Goal: Transaction & Acquisition: Obtain resource

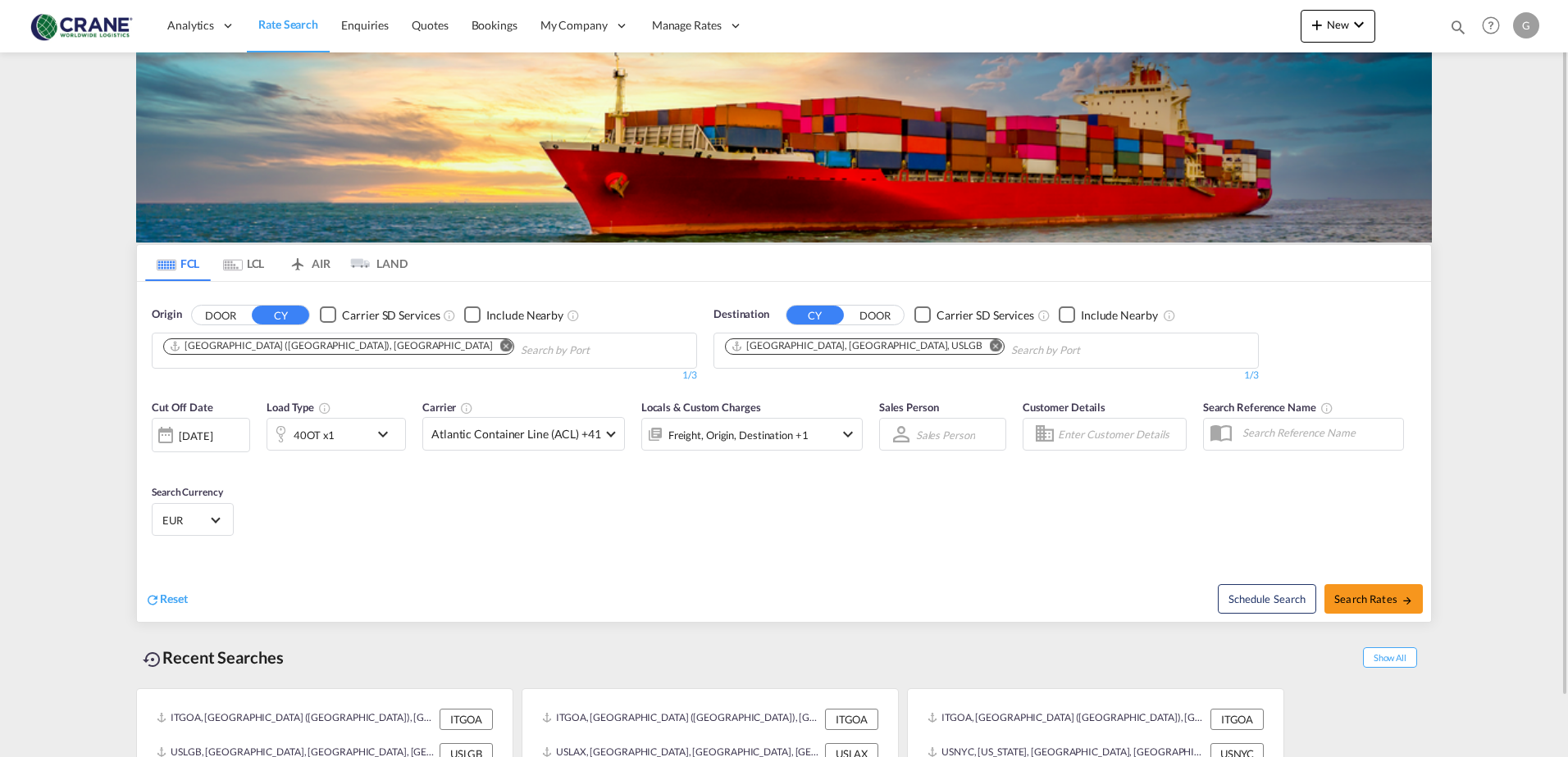
click at [989, 345] on md-icon "Remove" at bounding box center [995, 344] width 12 height 12
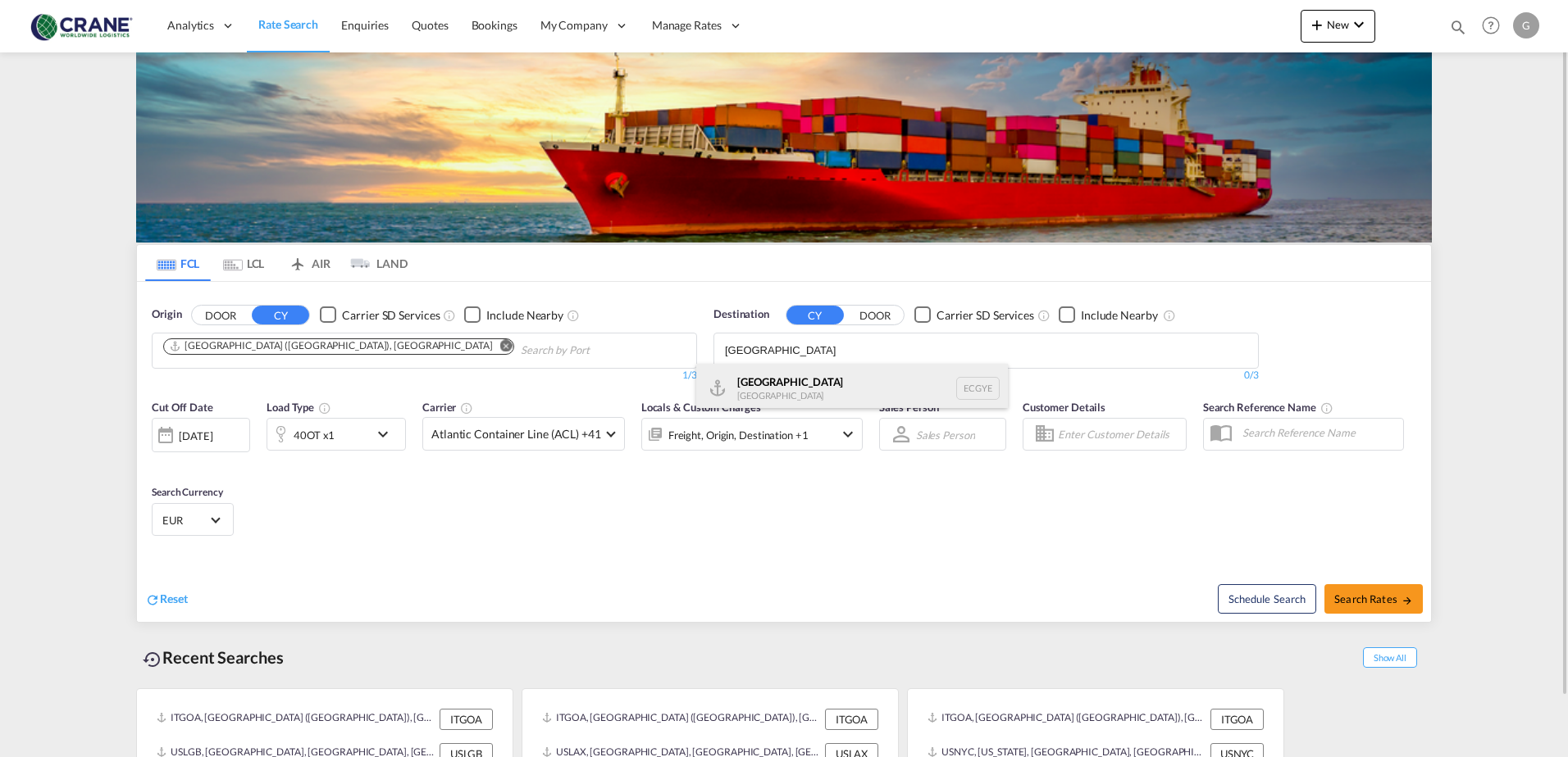
type input "[GEOGRAPHIC_DATA]"
click at [841, 380] on div "Guayaquil [GEOGRAPHIC_DATA] [GEOGRAPHIC_DATA]" at bounding box center [851, 388] width 312 height 49
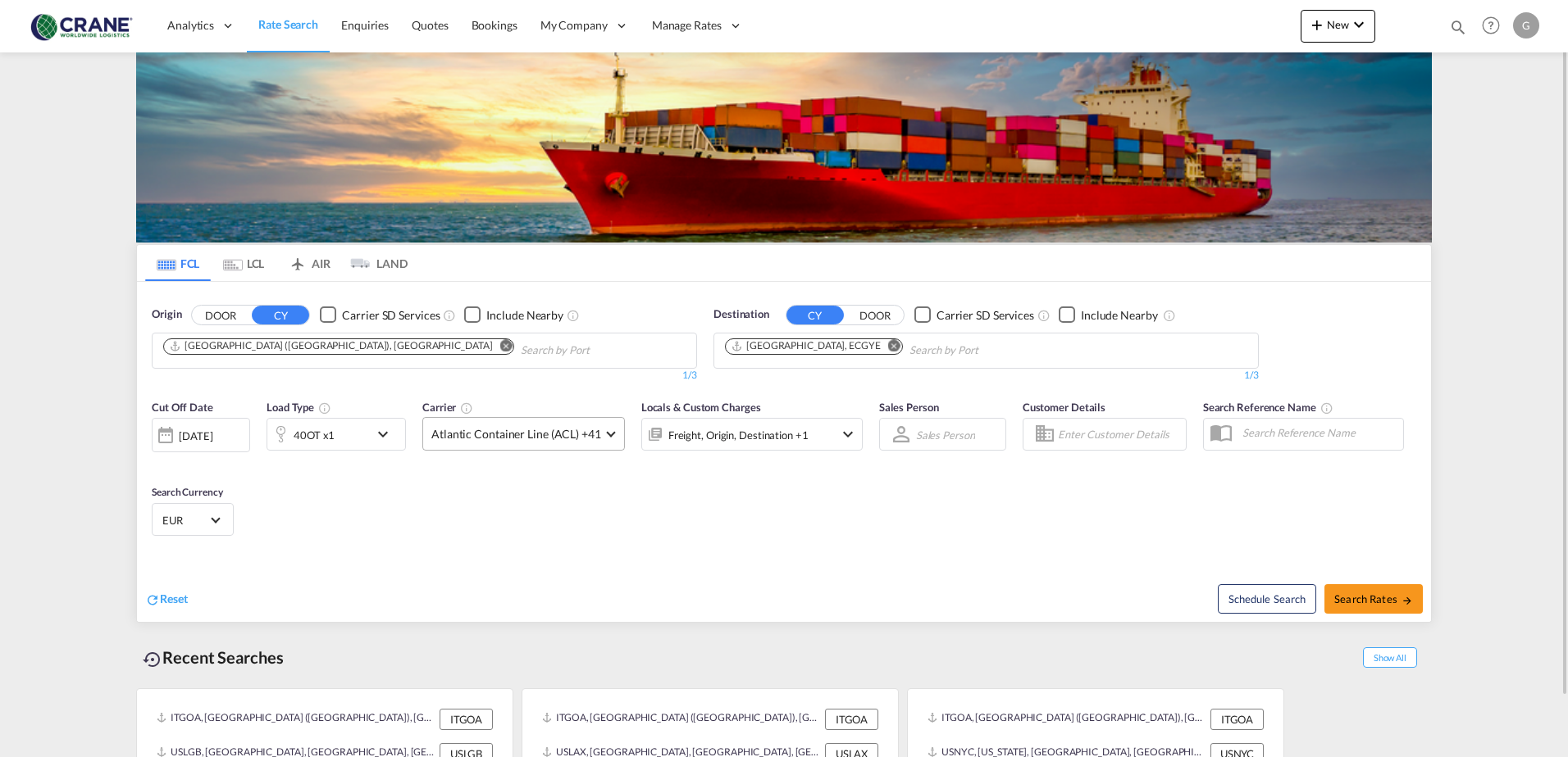
click at [594, 431] on span "Atlantic Container Line (ACL) +41" at bounding box center [515, 433] width 169 height 16
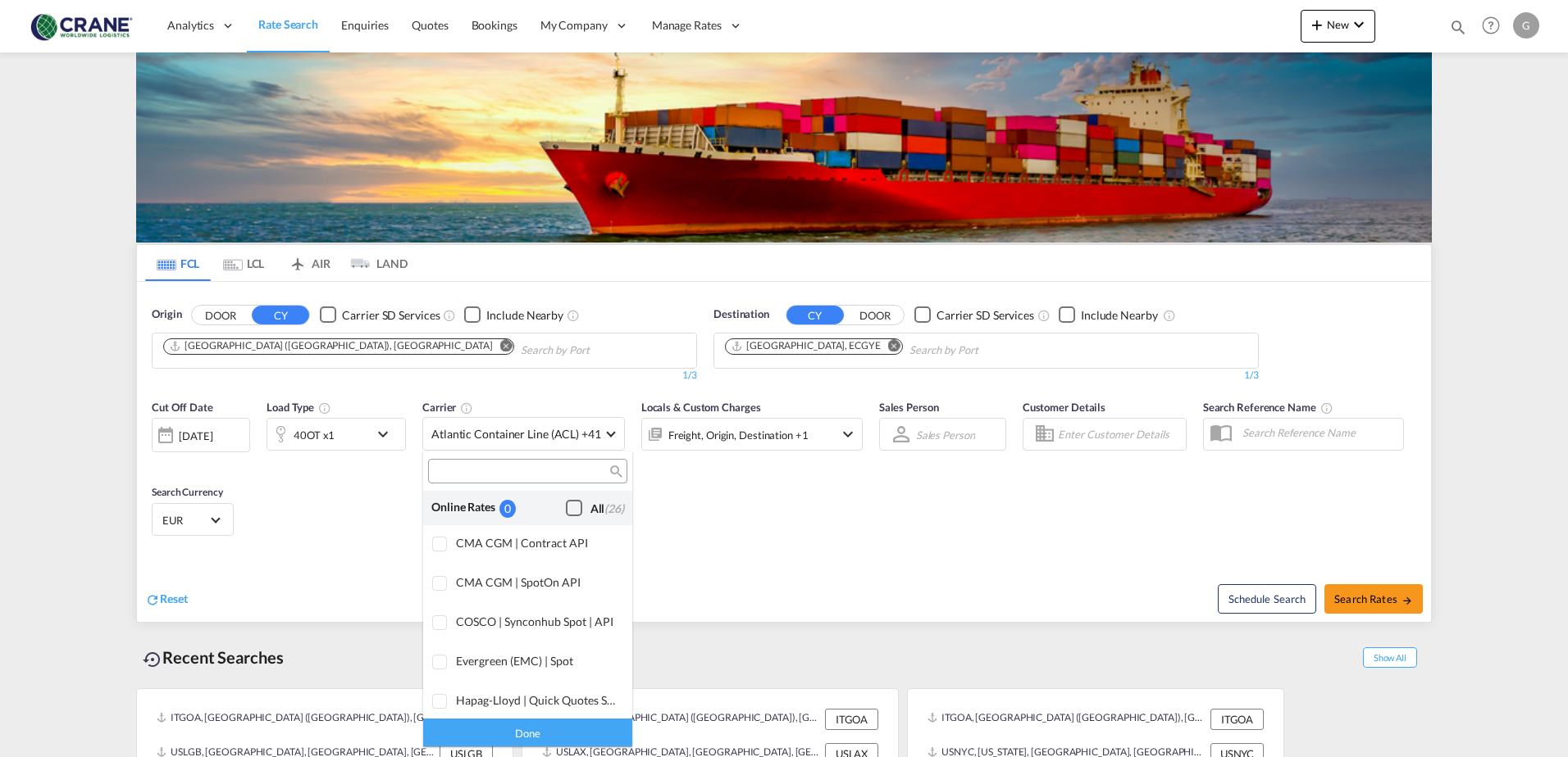
click at [565, 510] on div "Checkbox No Ink" at bounding box center [573, 507] width 16 height 16
click at [1383, 602] on md-backdrop at bounding box center [784, 378] width 1568 height 757
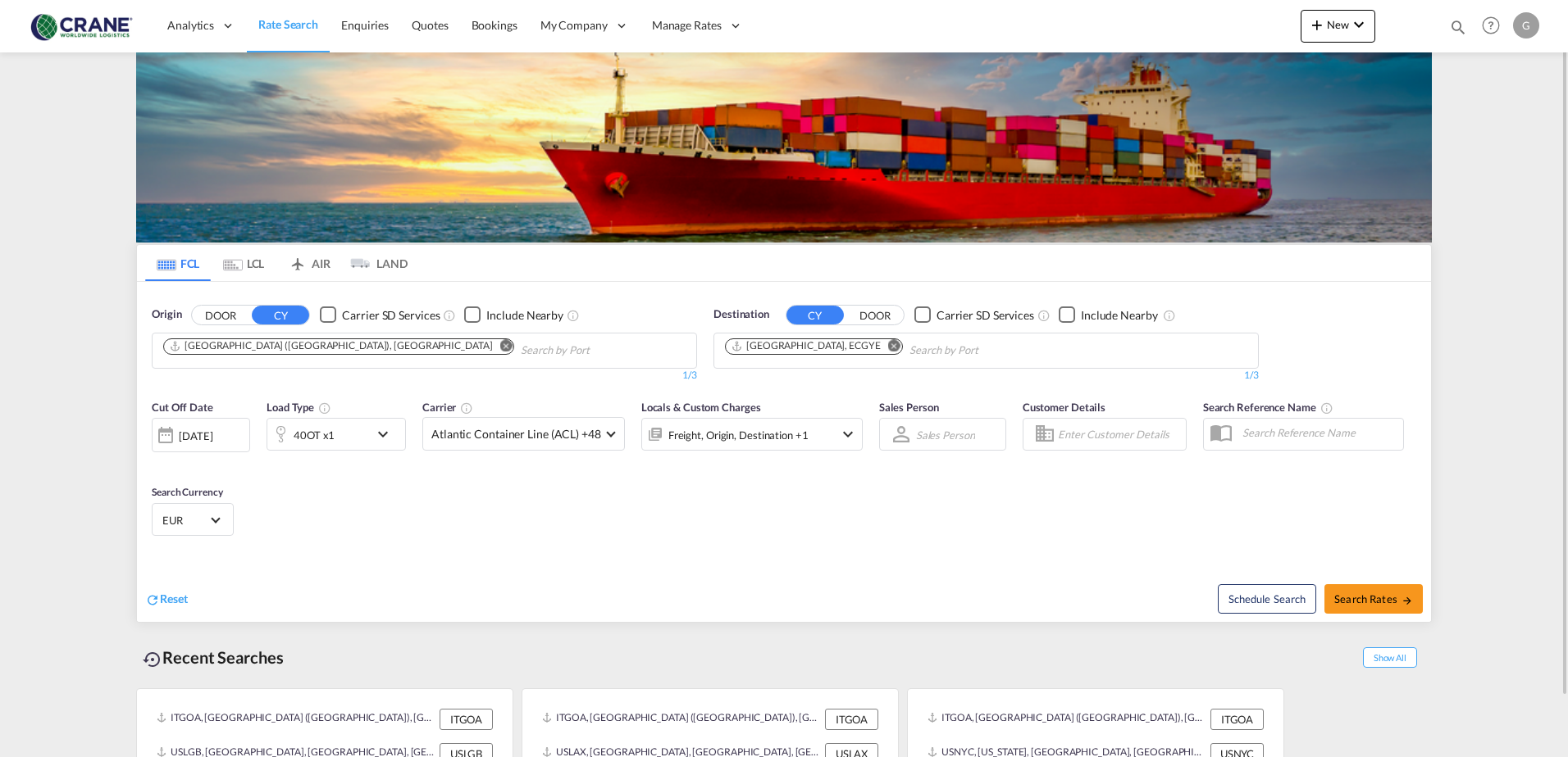
scroll to position [64, 0]
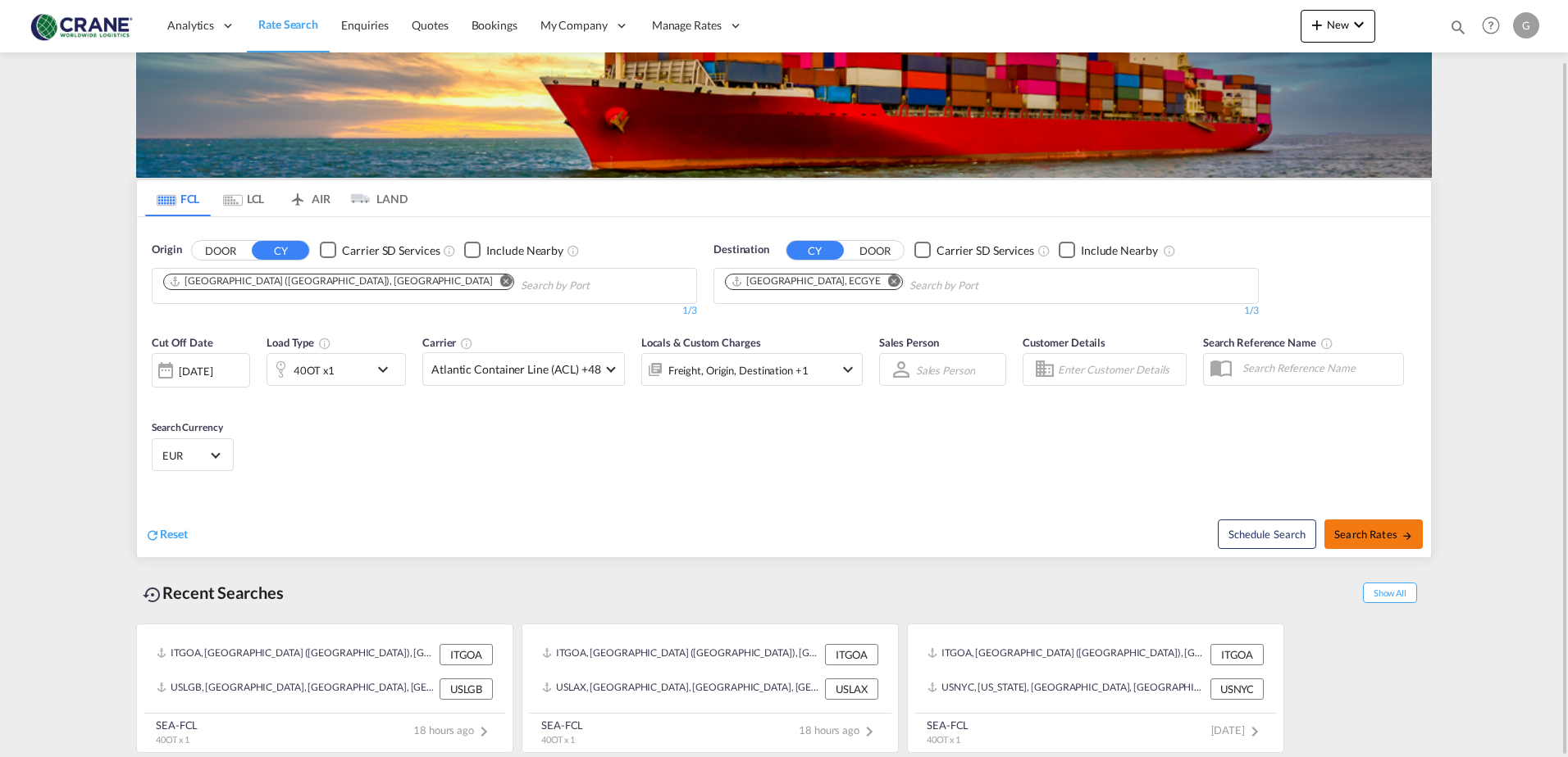
click at [1354, 529] on span "Search Rates" at bounding box center [1373, 535] width 79 height 13
type input "ITGOA to ECGYE / [DATE]"
